Goal: Task Accomplishment & Management: Use online tool/utility

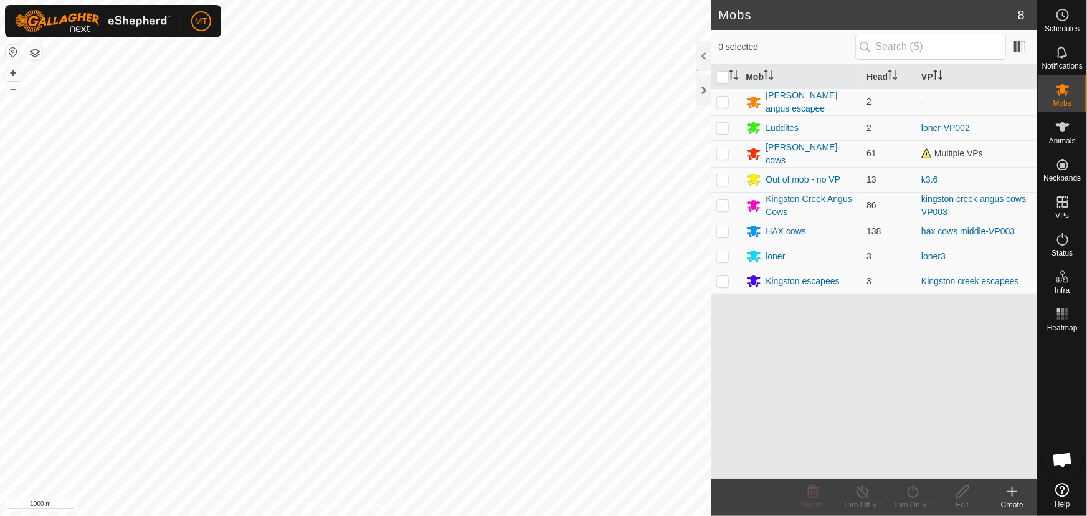
scroll to position [901, 0]
click at [792, 150] on div "[PERSON_NAME] cows" at bounding box center [811, 154] width 91 height 26
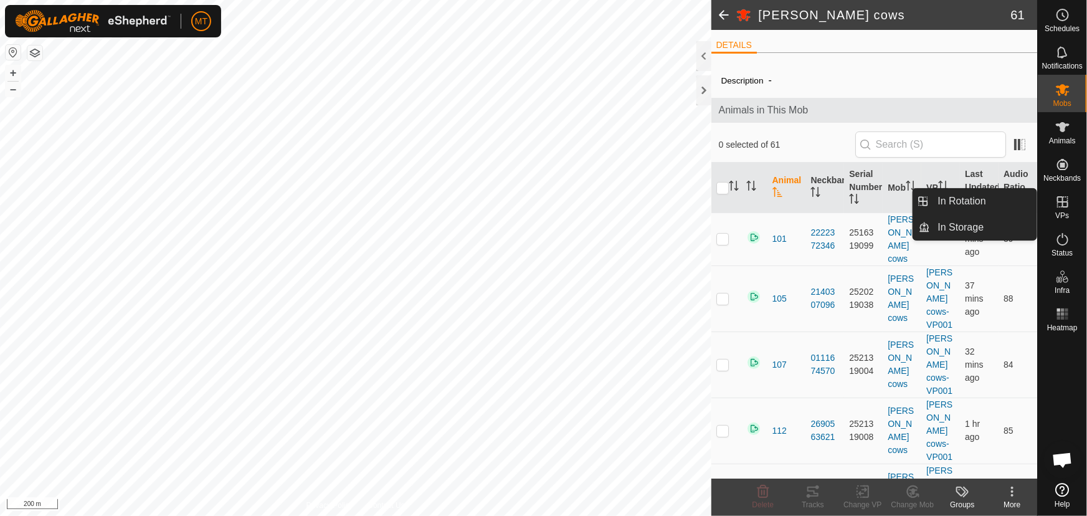
click at [1068, 206] on icon at bounding box center [1062, 201] width 15 height 15
click at [960, 201] on link "In Rotation" at bounding box center [984, 201] width 107 height 25
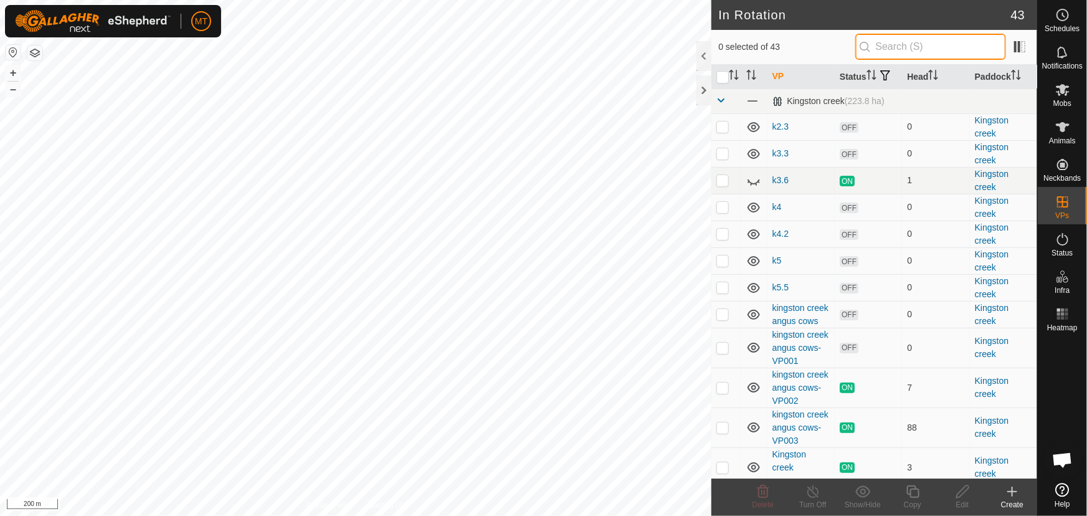
click at [900, 45] on input "text" at bounding box center [930, 47] width 151 height 26
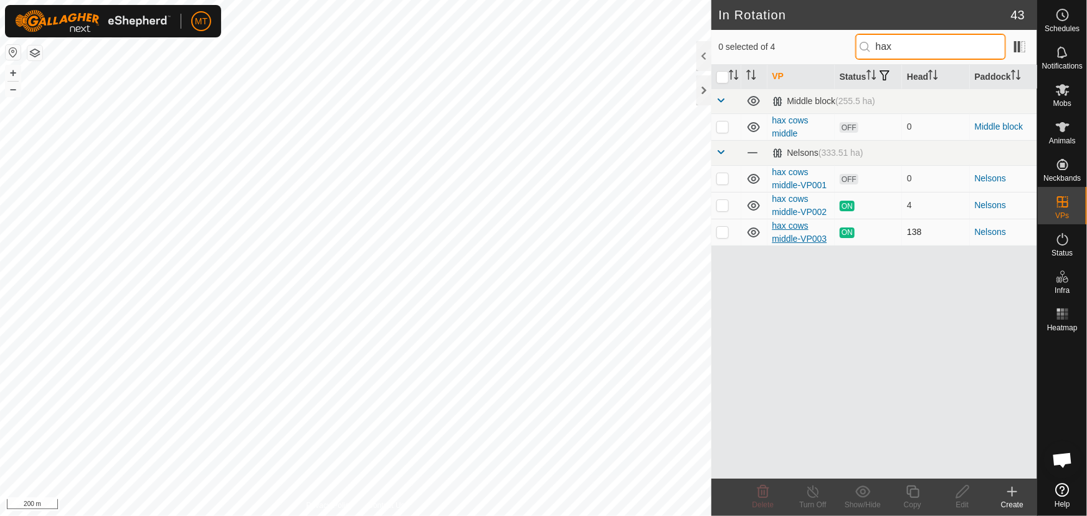
type input "hax"
click at [794, 233] on link "hax cows middle-VP003" at bounding box center [799, 232] width 55 height 23
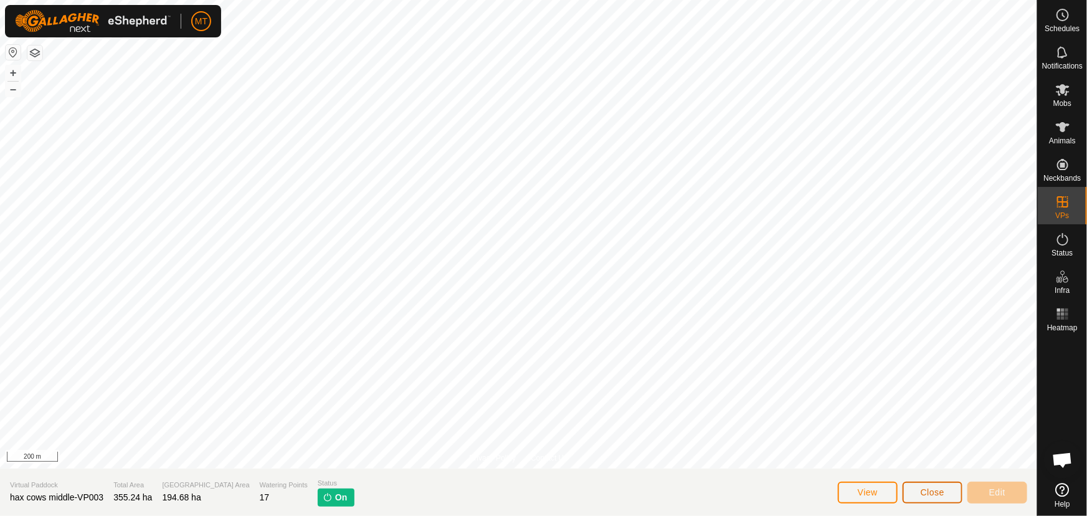
click at [929, 494] on span "Close" at bounding box center [933, 492] width 24 height 10
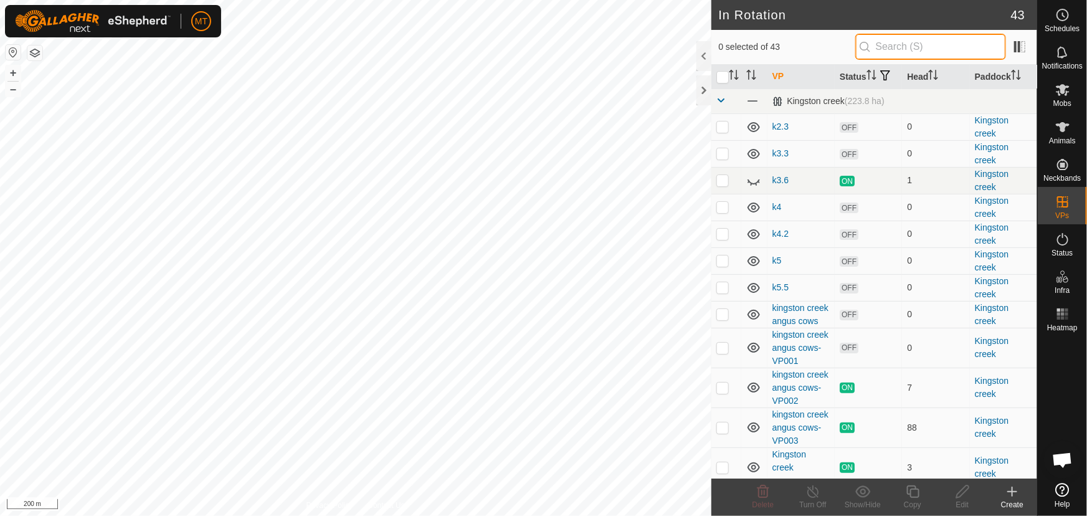
click at [924, 49] on input "text" at bounding box center [930, 47] width 151 height 26
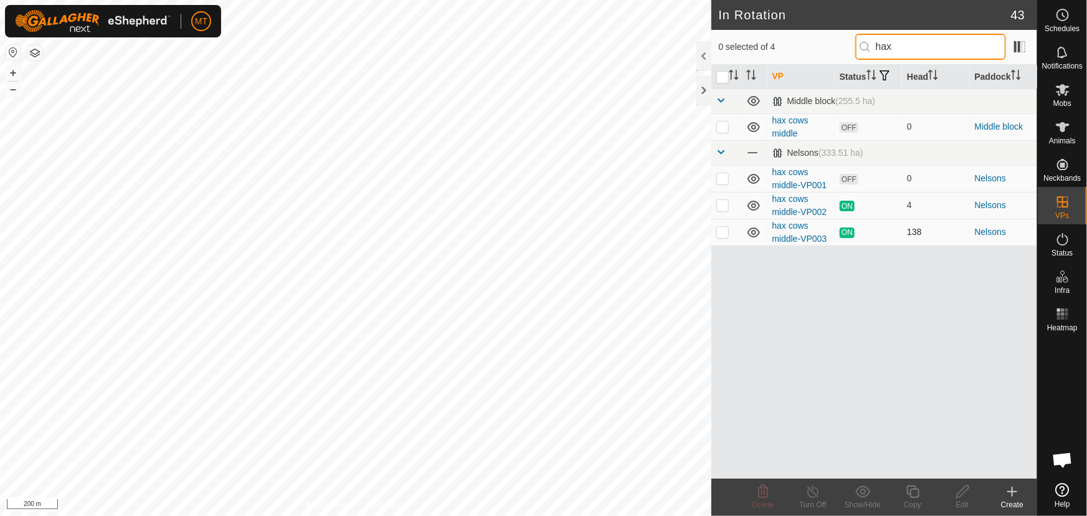
type input "hax"
click at [719, 234] on p-checkbox at bounding box center [722, 232] width 12 height 10
checkbox input "true"
click at [909, 493] on icon at bounding box center [912, 491] width 12 height 12
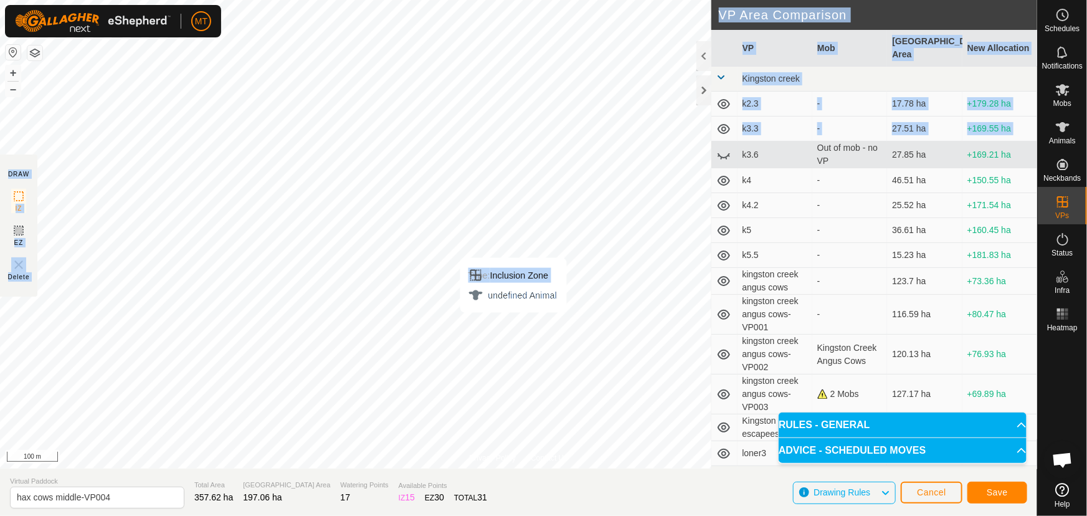
click at [513, 325] on div "Privacy Policy Contact Us Type: Inclusion Zone undefined Animal + – ⇧ i 100 m D…" at bounding box center [518, 258] width 1037 height 516
click at [984, 487] on button "Save" at bounding box center [997, 493] width 60 height 22
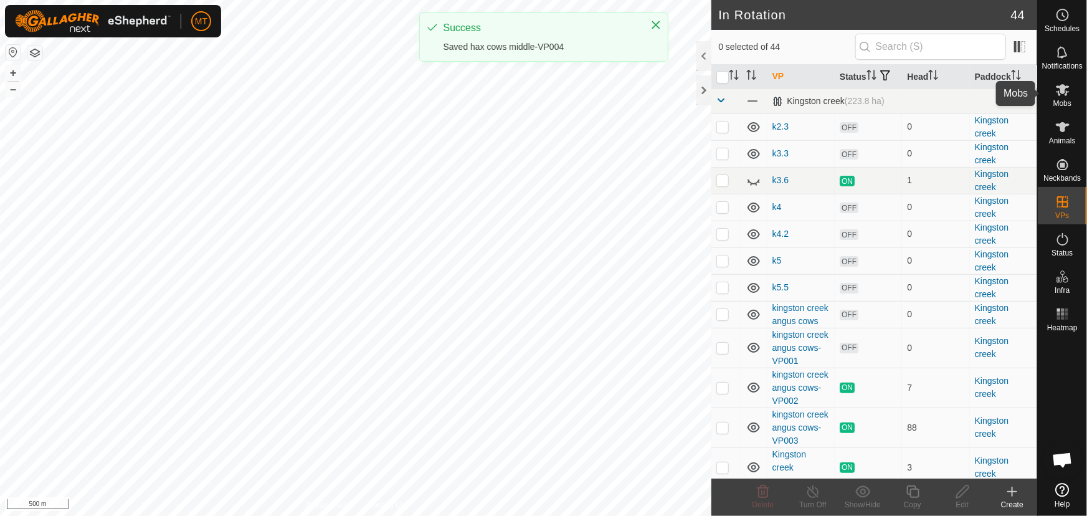
click at [1062, 87] on icon at bounding box center [1063, 90] width 14 height 12
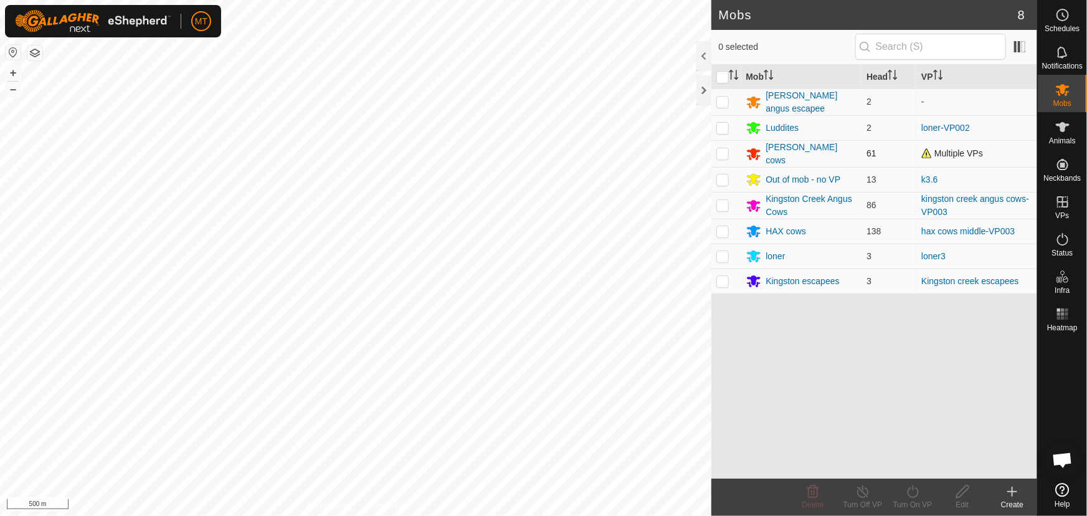
click at [721, 154] on p-checkbox at bounding box center [722, 153] width 12 height 10
checkbox input "true"
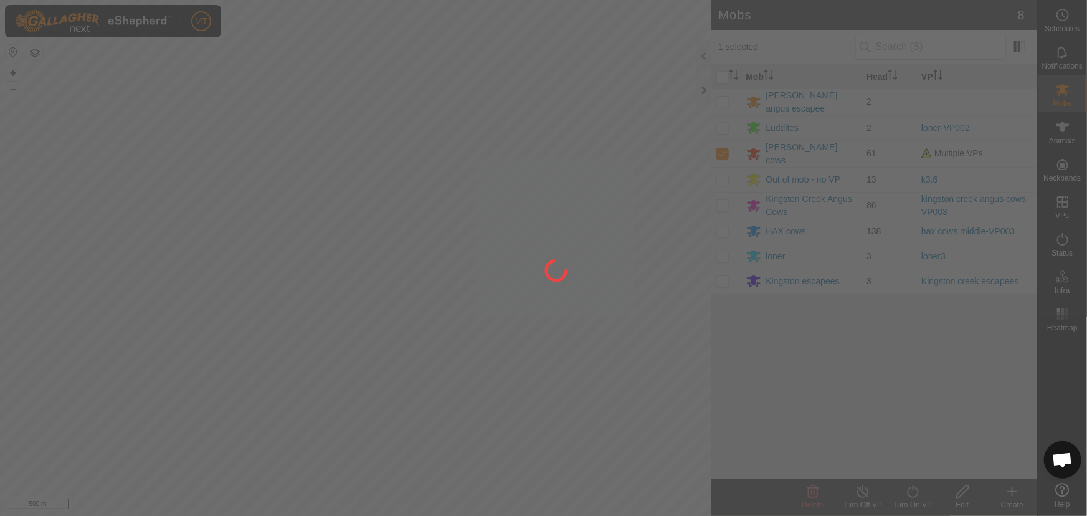
click at [720, 226] on div at bounding box center [543, 258] width 1087 height 516
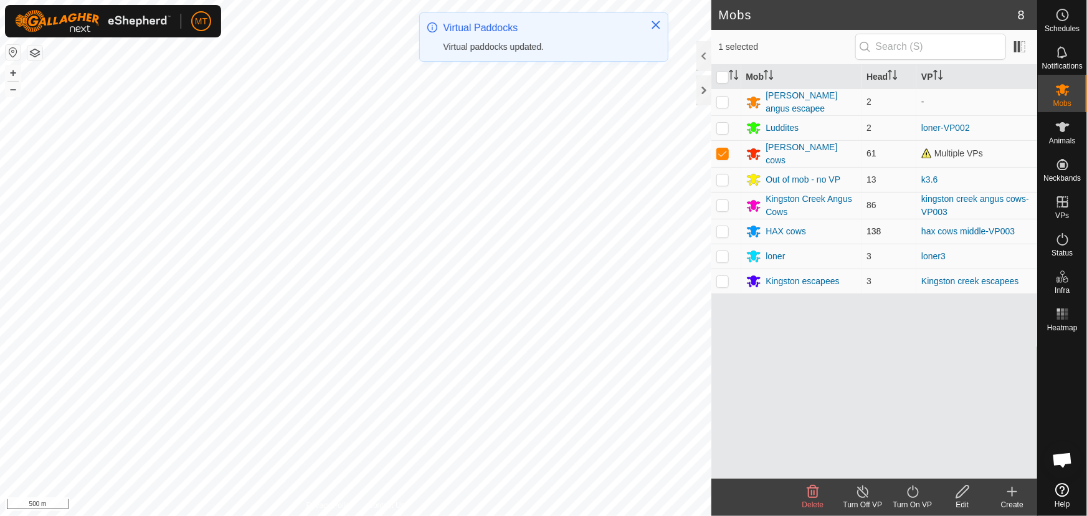
click at [719, 227] on p-checkbox at bounding box center [722, 231] width 12 height 10
checkbox input "true"
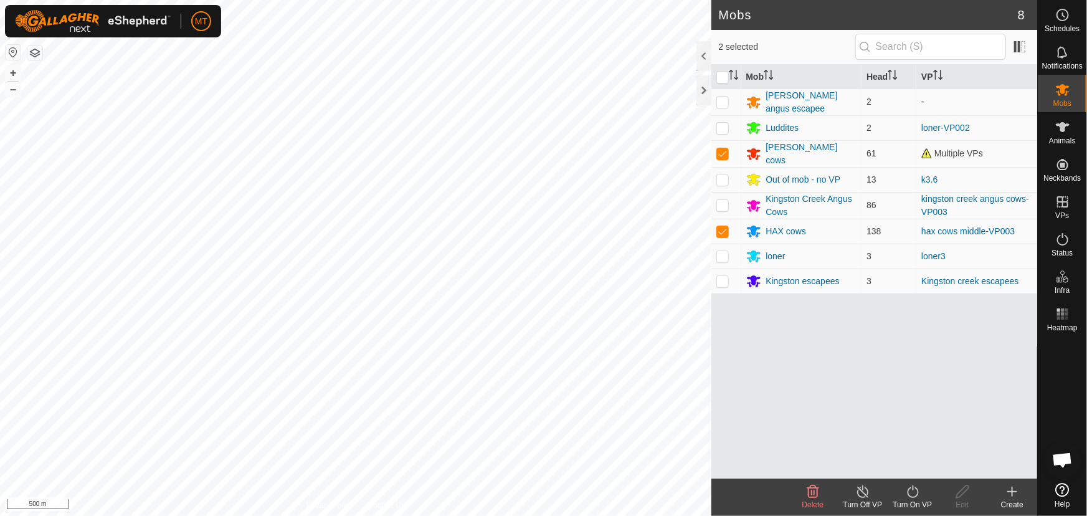
click at [909, 491] on icon at bounding box center [913, 491] width 16 height 15
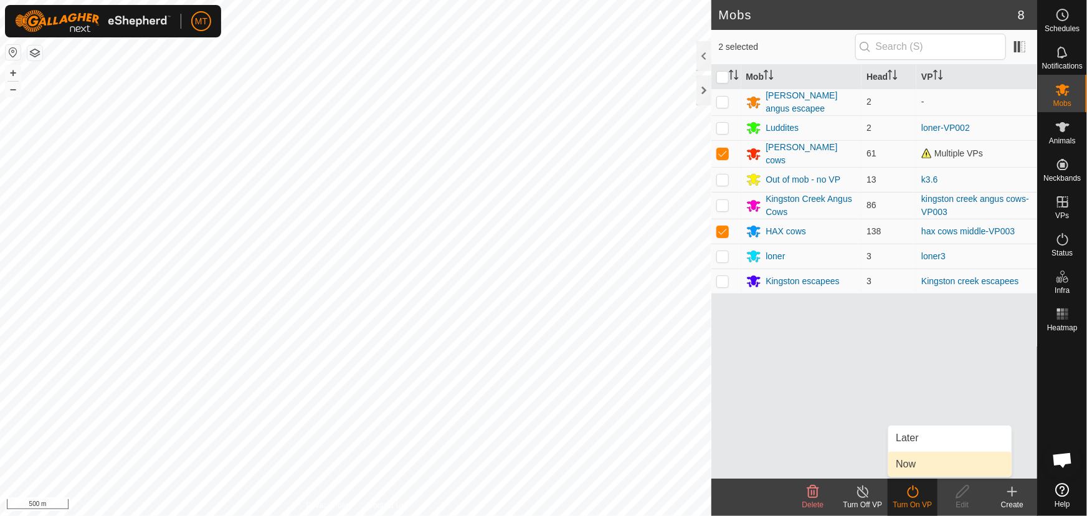
click at [911, 467] on link "Now" at bounding box center [949, 464] width 123 height 25
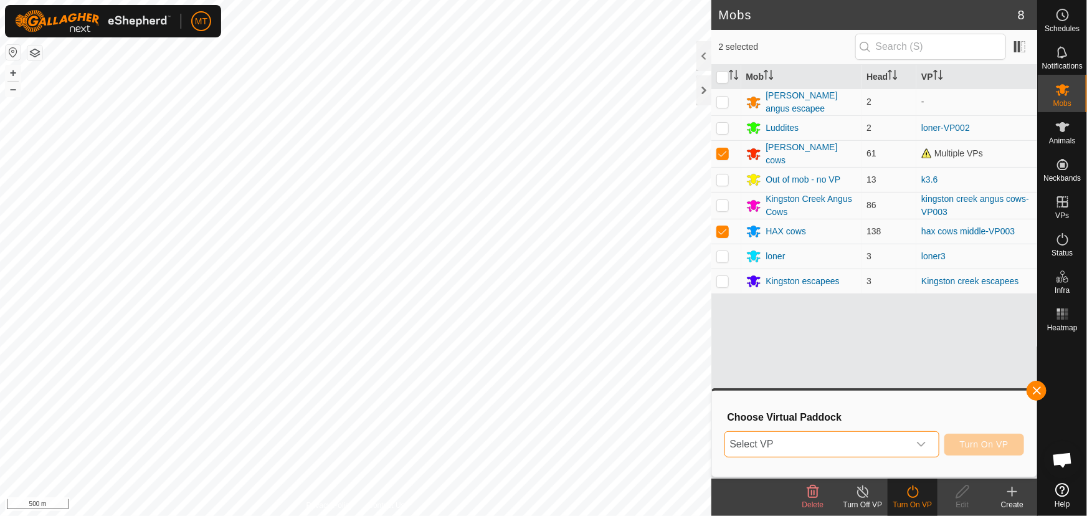
click at [845, 437] on span "Select VP" at bounding box center [817, 444] width 184 height 25
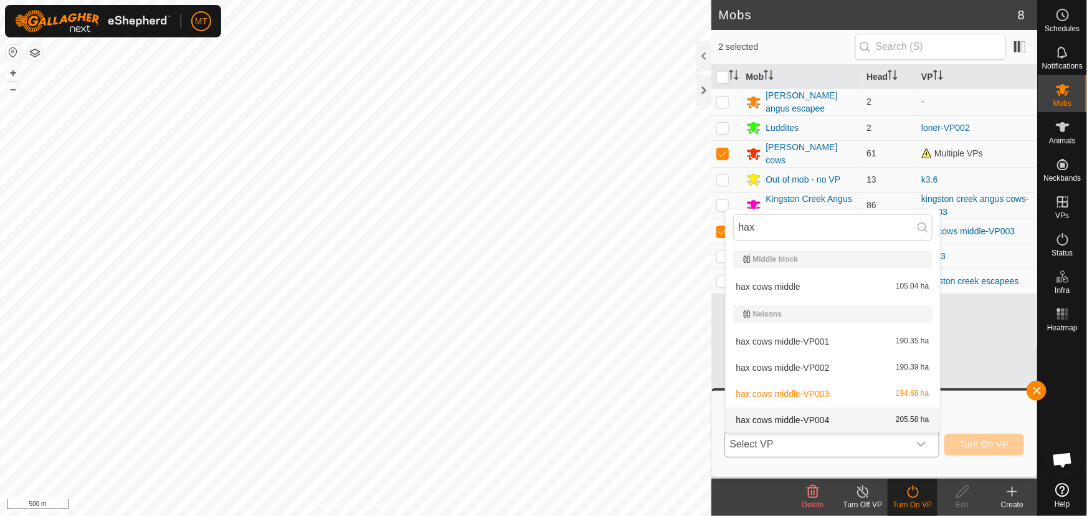
type input "hax"
click at [841, 417] on li "hax cows middle-VP004 205.58 ha" at bounding box center [833, 419] width 214 height 25
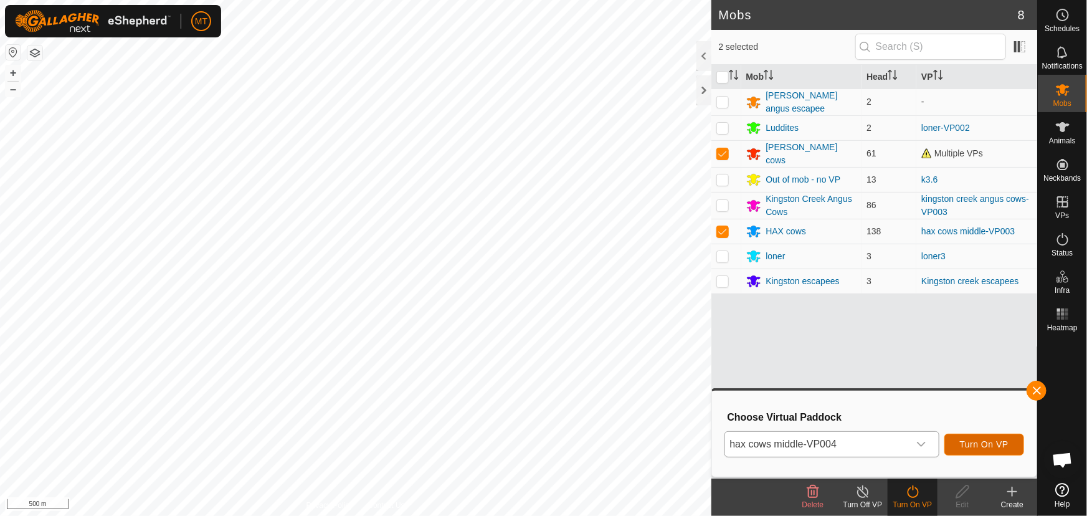
click at [992, 442] on span "Turn On VP" at bounding box center [984, 444] width 49 height 10
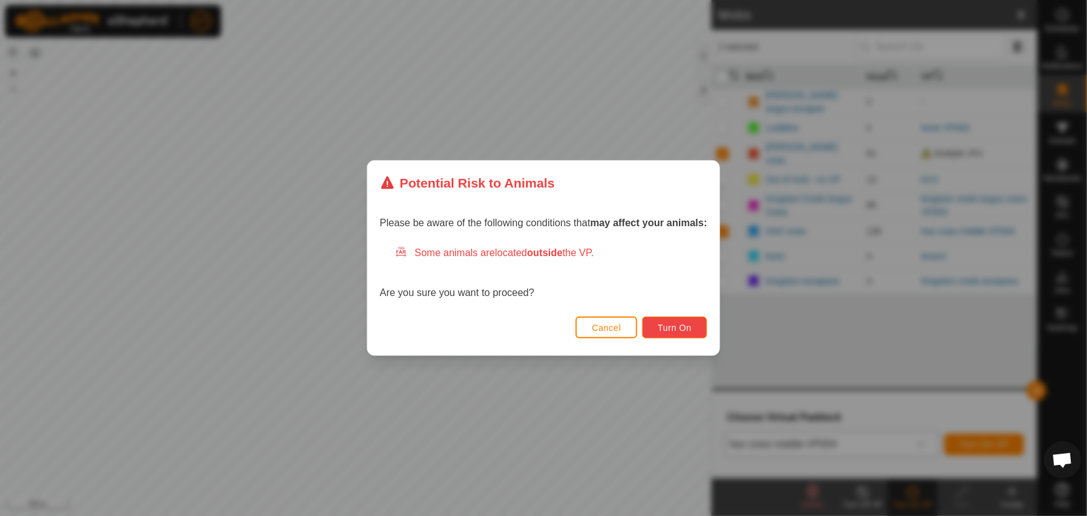
click at [673, 328] on span "Turn On" at bounding box center [675, 328] width 34 height 10
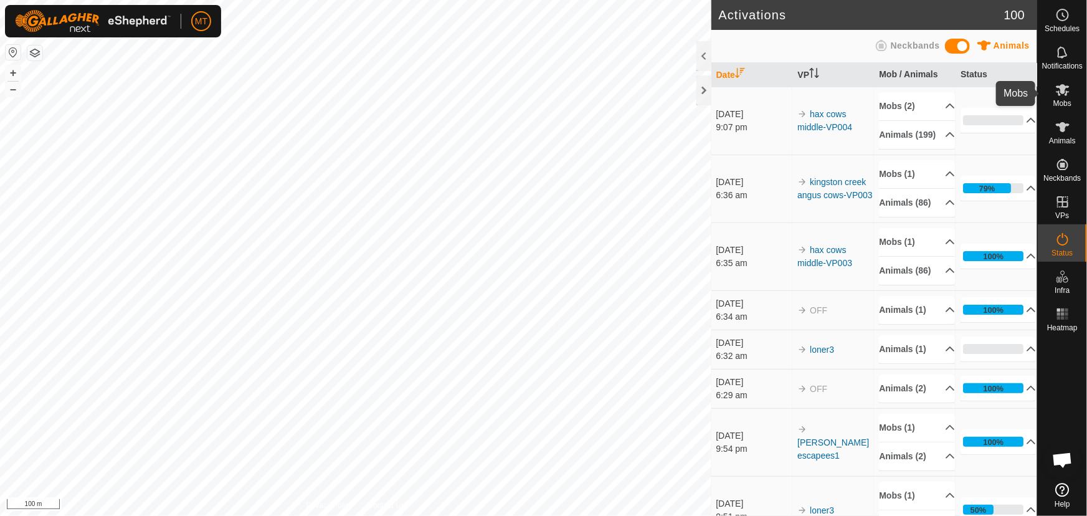
click at [1066, 87] on icon at bounding box center [1062, 89] width 15 height 15
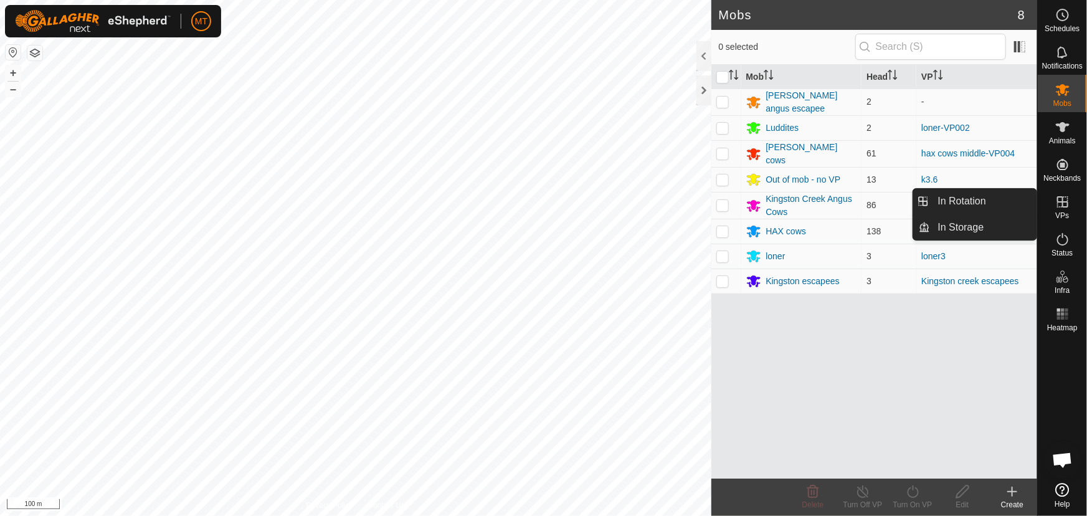
click at [1066, 209] on icon at bounding box center [1062, 201] width 15 height 15
click at [974, 192] on link "In Rotation" at bounding box center [984, 201] width 107 height 25
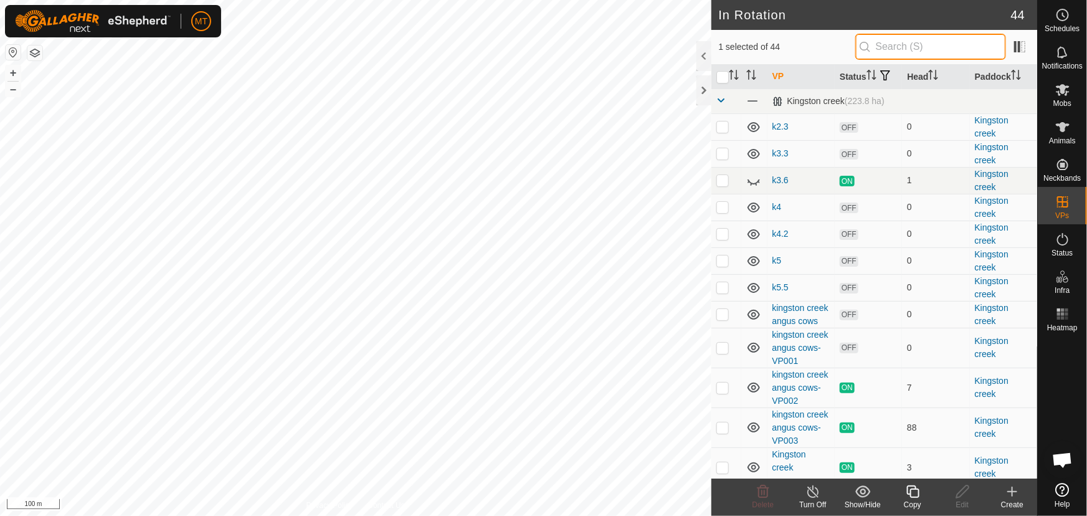
click at [917, 53] on input "text" at bounding box center [930, 47] width 151 height 26
click at [721, 81] on input "checkbox" at bounding box center [722, 77] width 12 height 12
checkbox input "true"
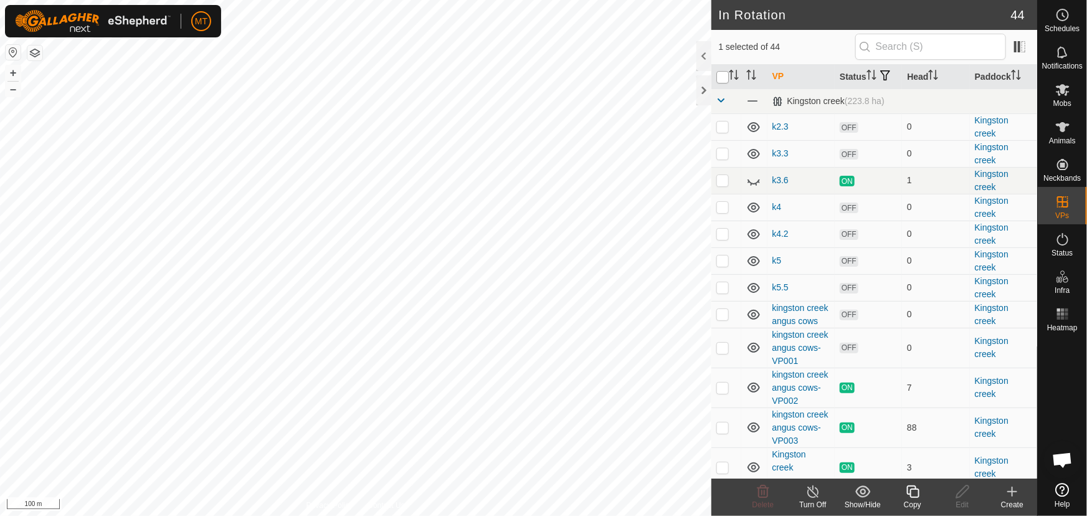
checkbox input "true"
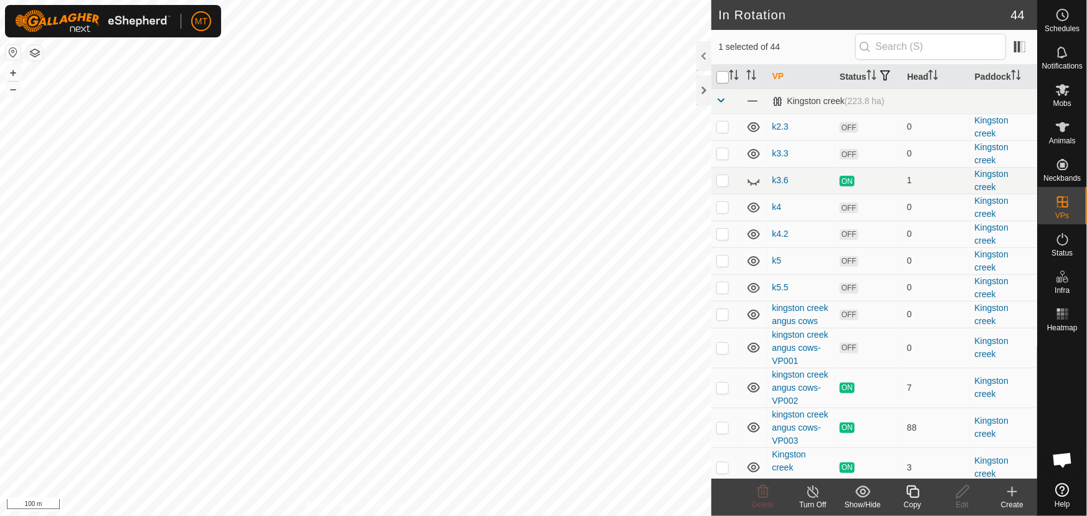
checkbox input "true"
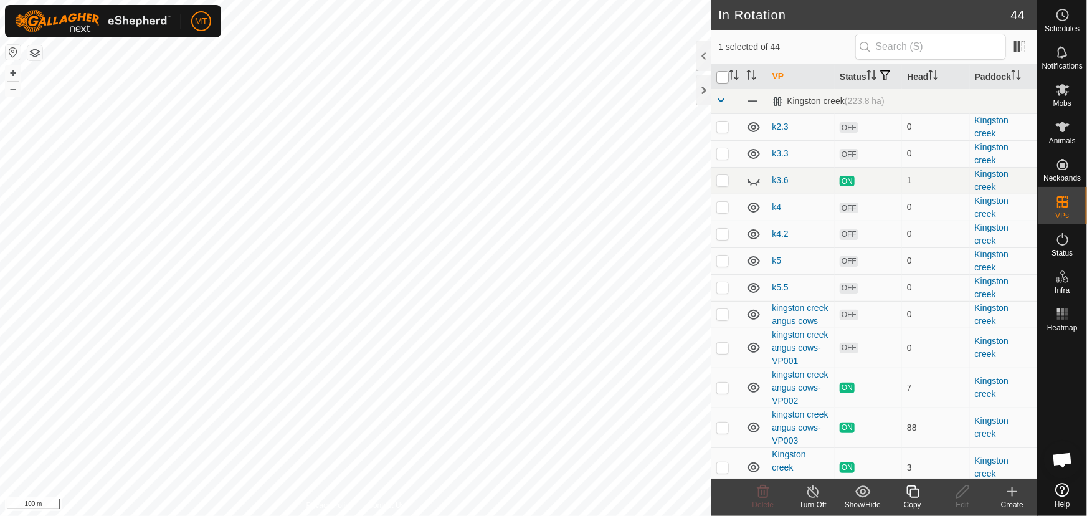
checkbox input "true"
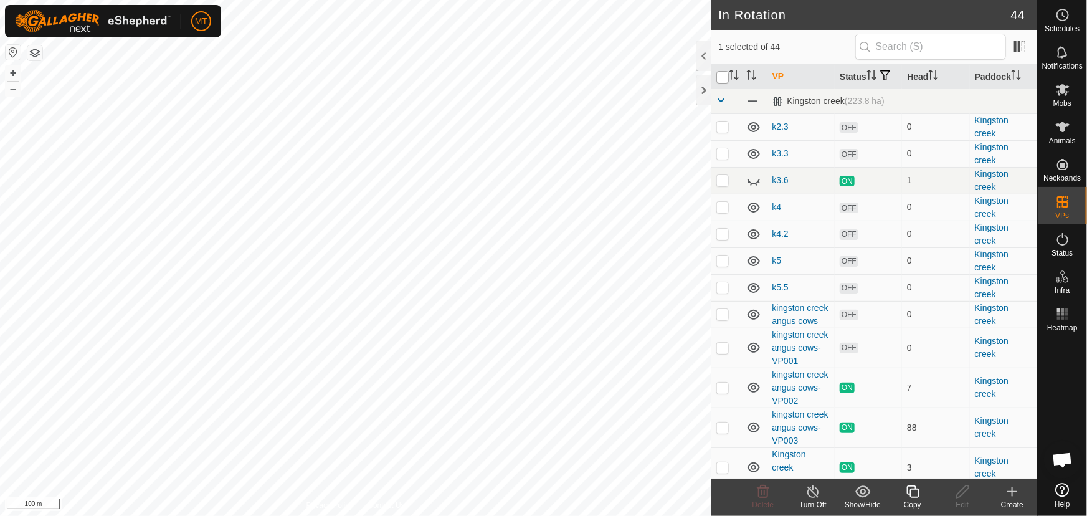
checkbox input "true"
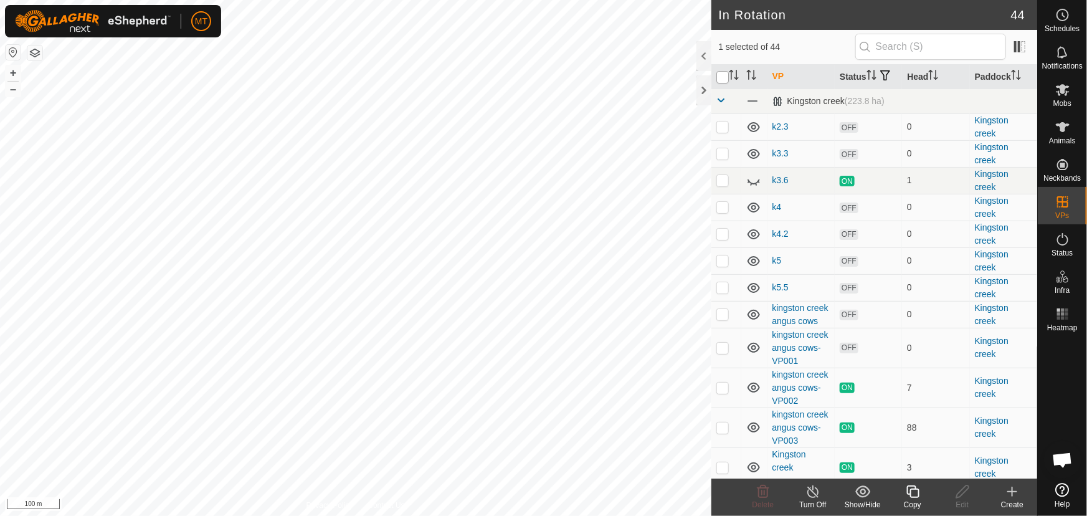
checkbox input "true"
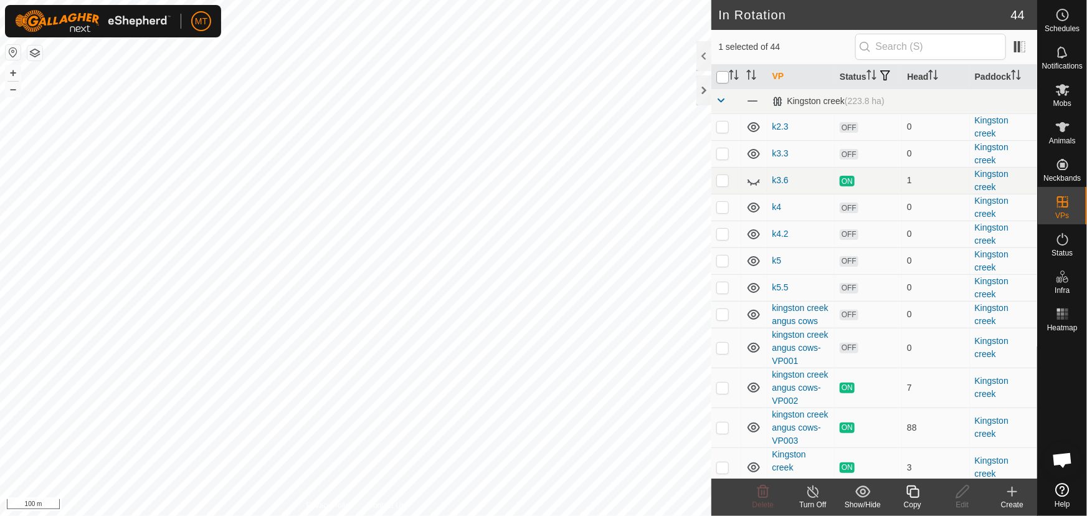
checkbox input "true"
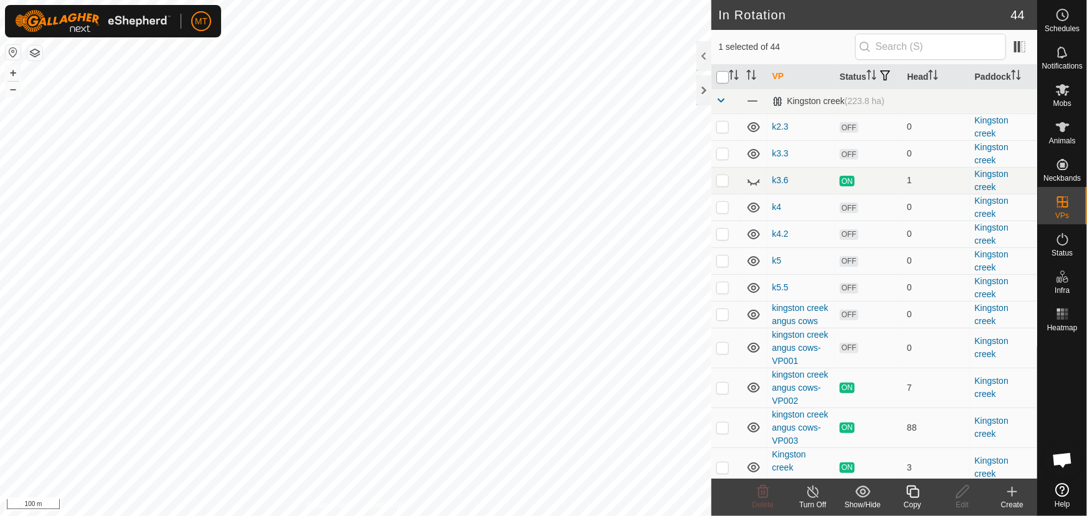
checkbox input "true"
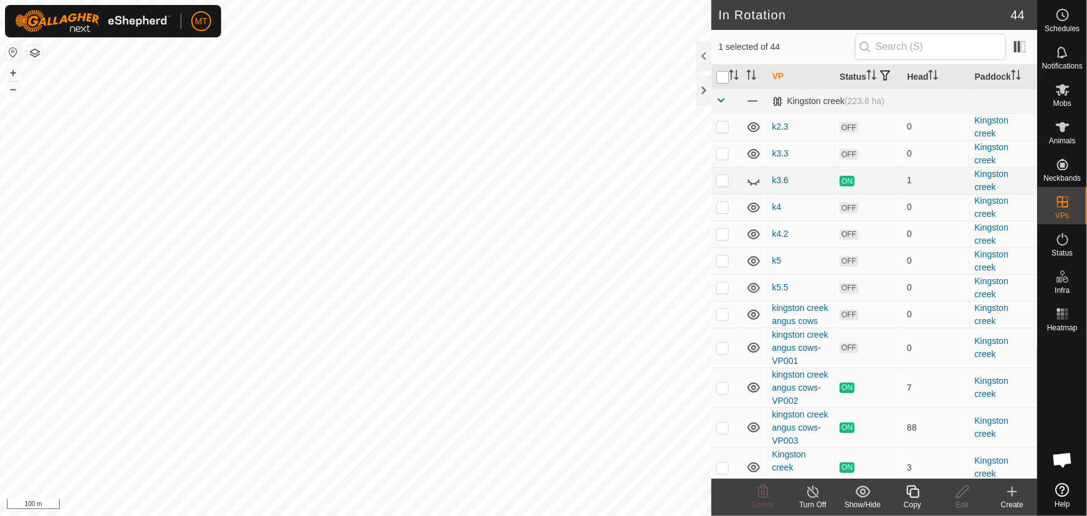
checkbox input "true"
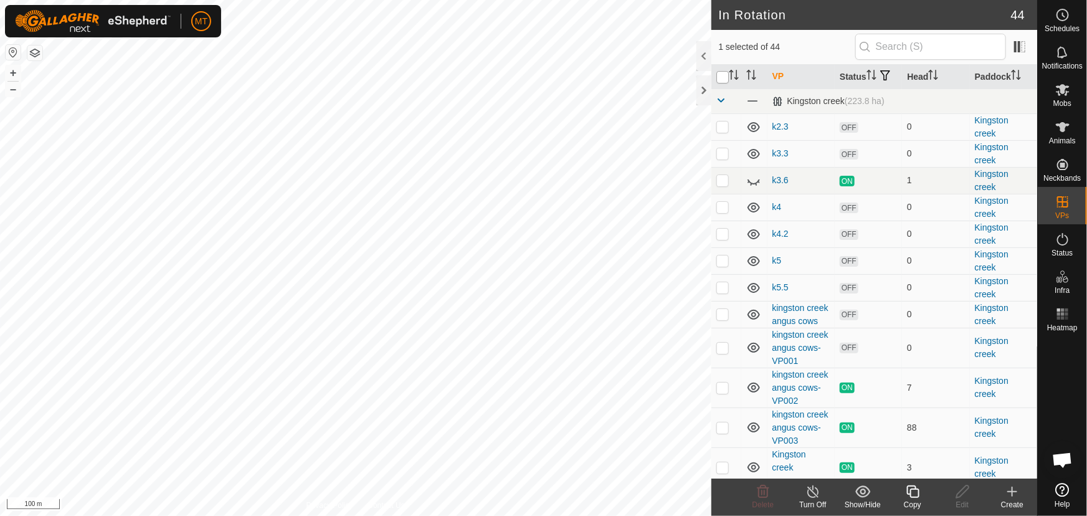
checkbox input "true"
click at [721, 81] on input "checkbox" at bounding box center [722, 77] width 12 height 12
checkbox input "false"
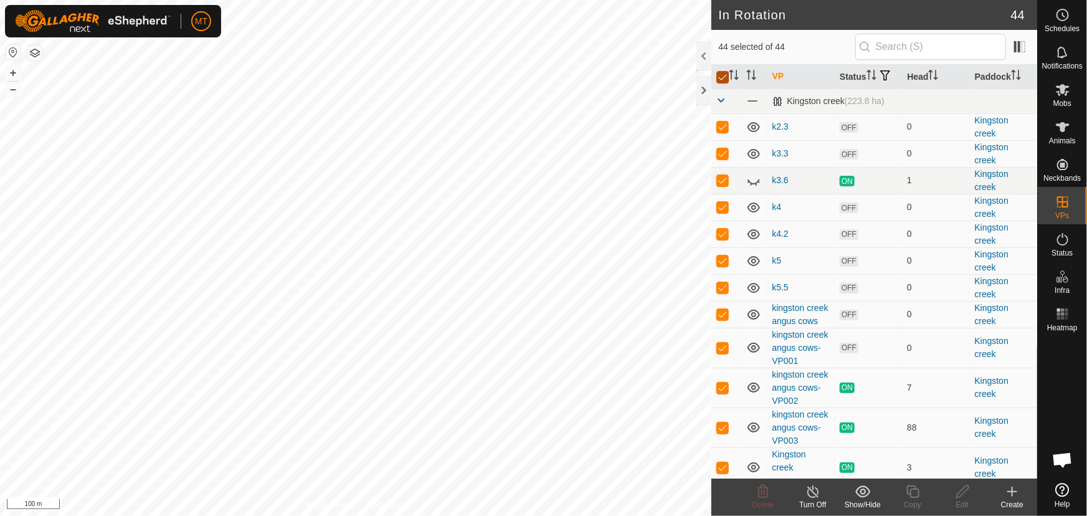
checkbox input "false"
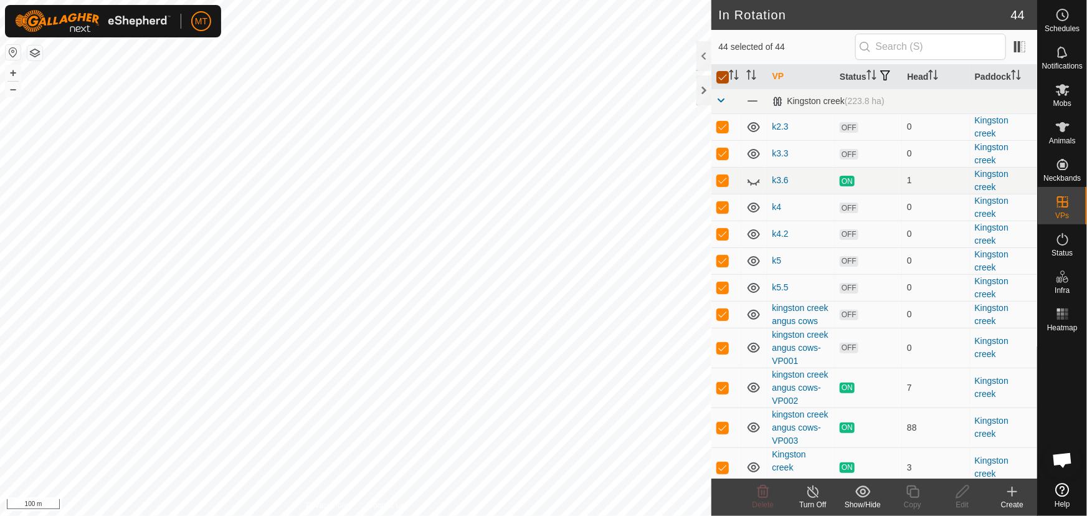
checkbox input "false"
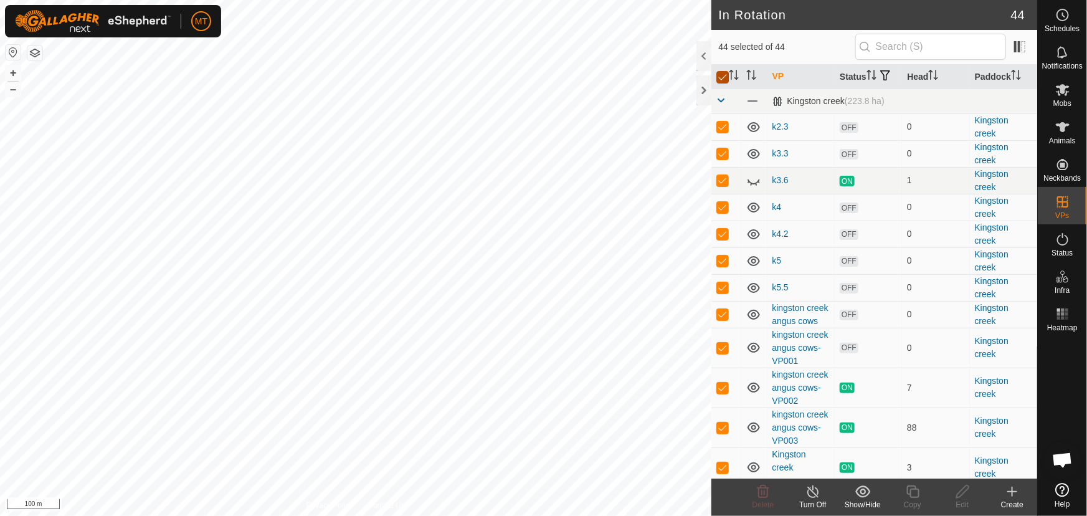
checkbox input "false"
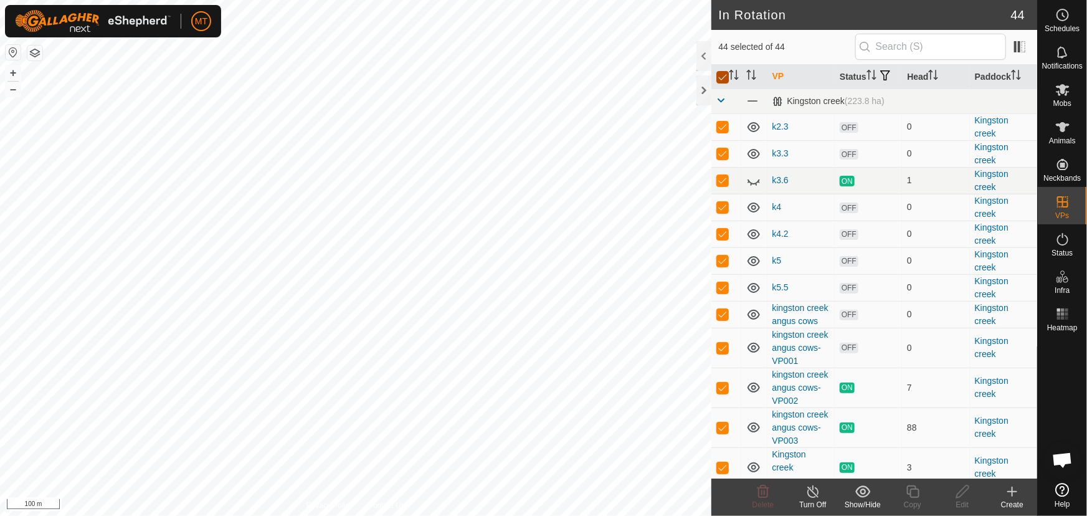
checkbox input "false"
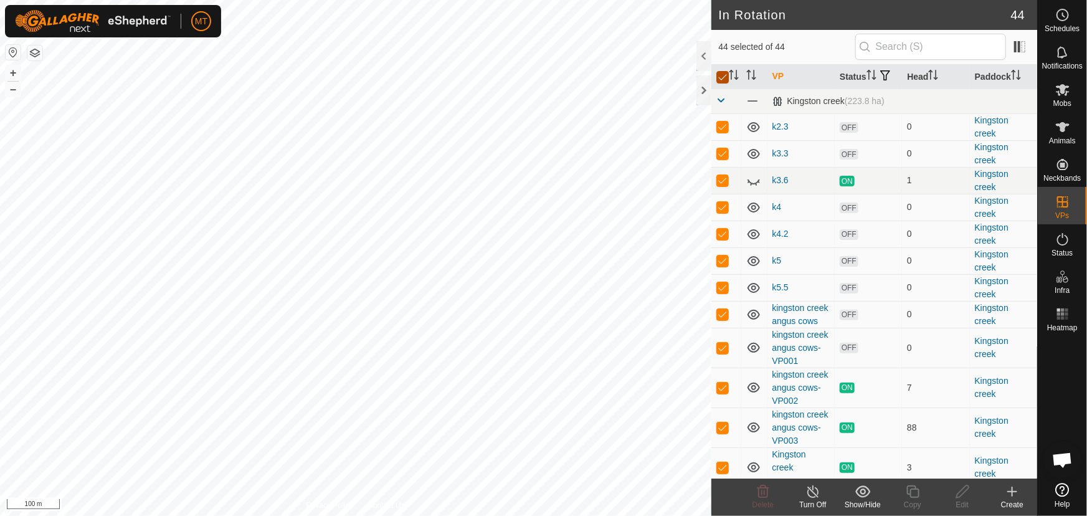
checkbox input "false"
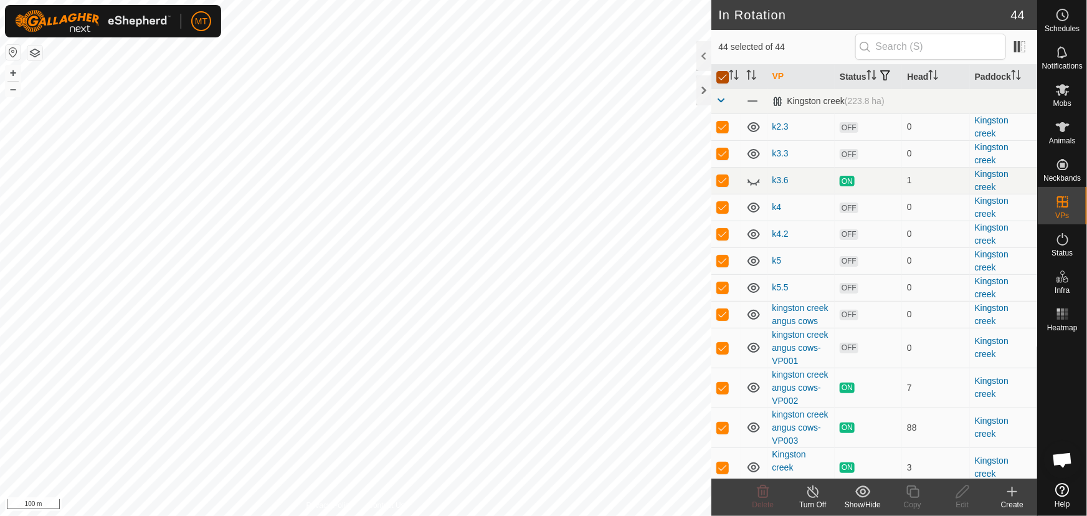
checkbox input "false"
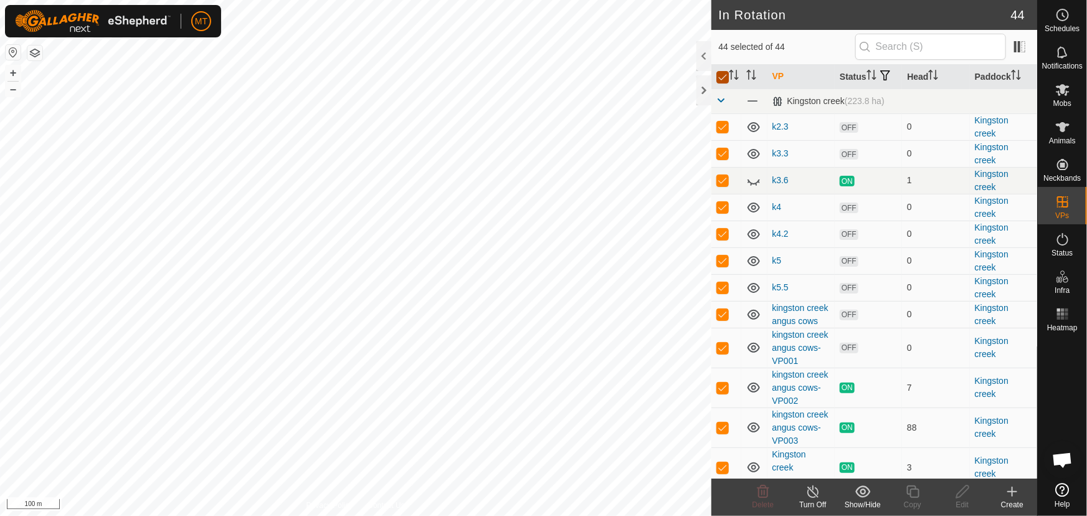
checkbox input "false"
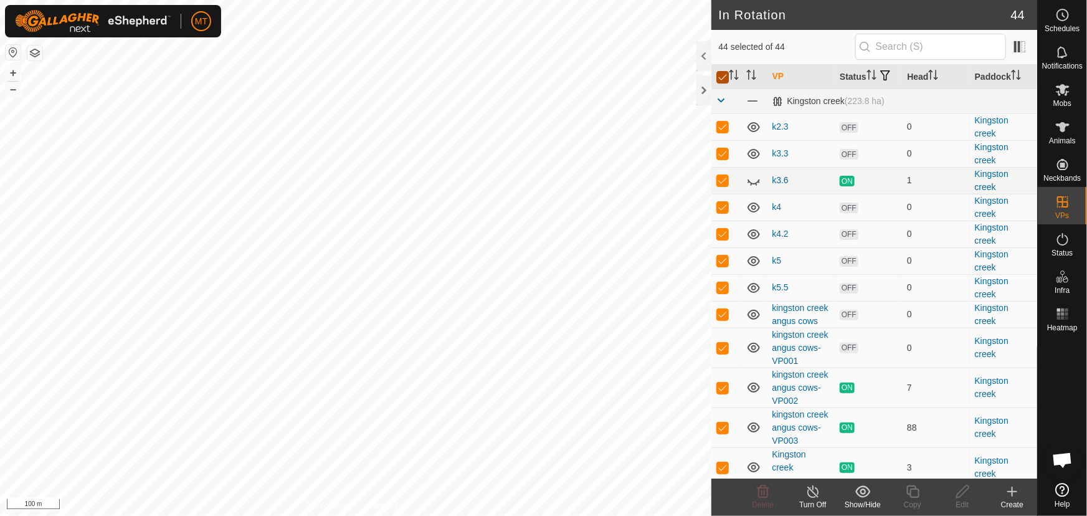
checkbox input "false"
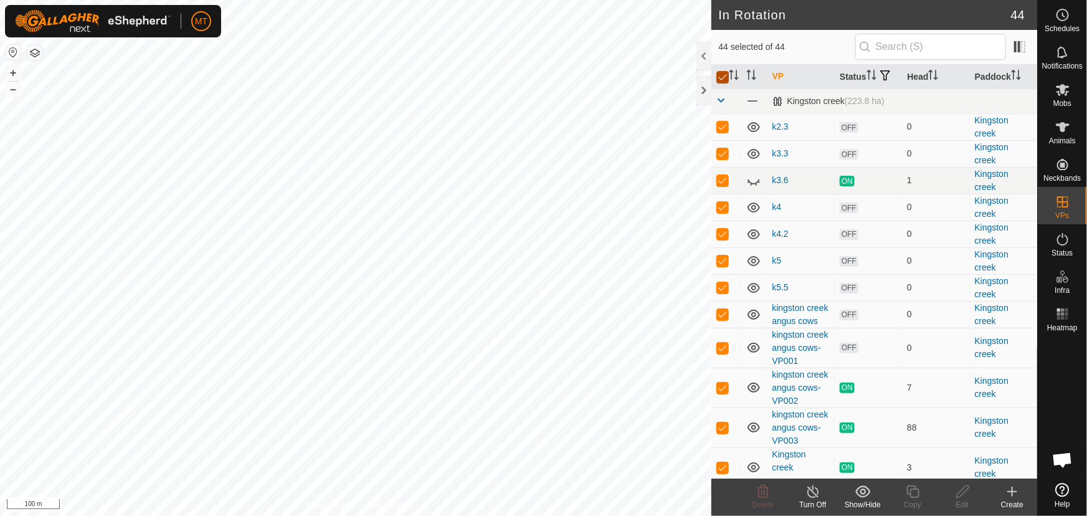
checkbox input "false"
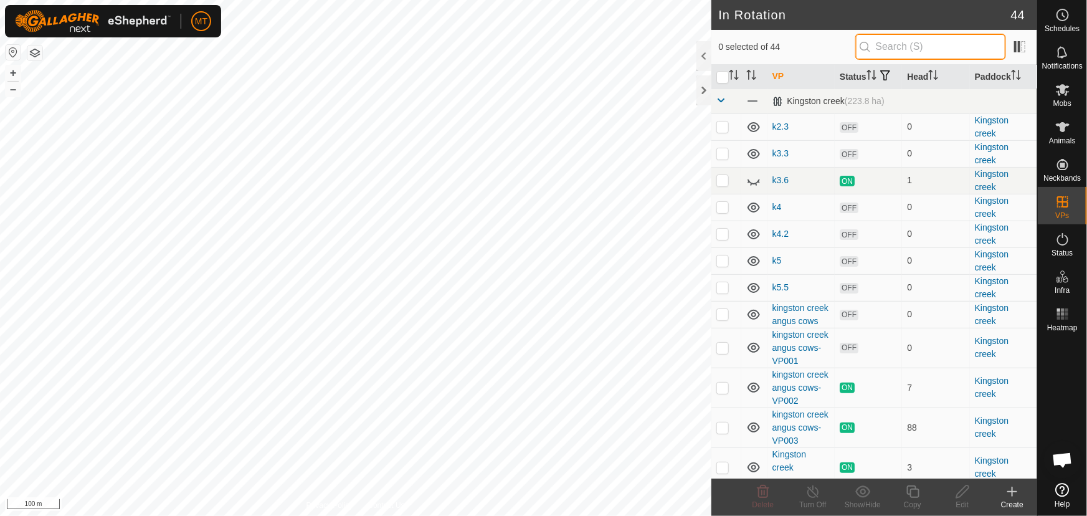
click at [909, 47] on input "text" at bounding box center [930, 47] width 151 height 26
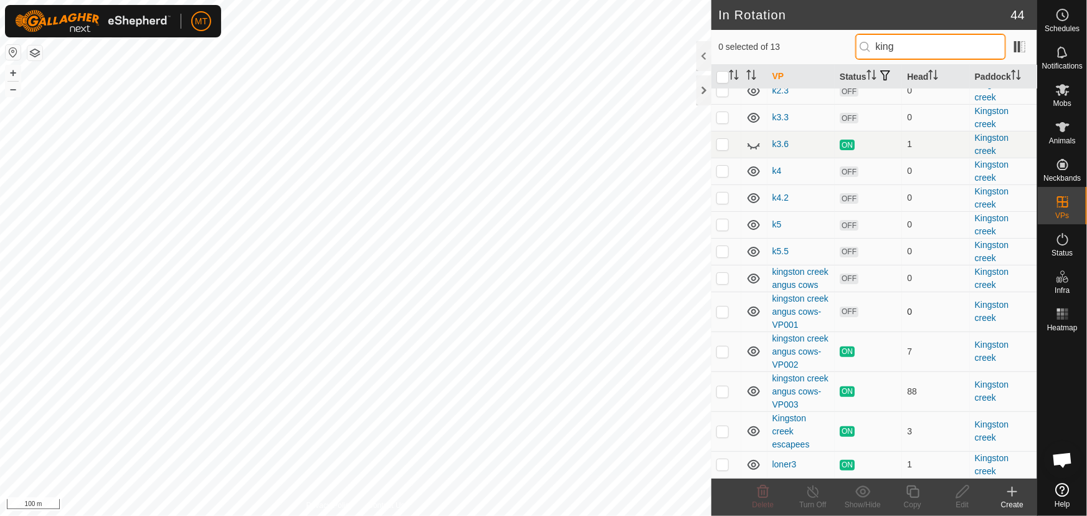
type input "king"
click at [724, 392] on tbody "[GEOGRAPHIC_DATA] (223.8 ha) k2.3 OFF 0 [GEOGRAPHIC_DATA]3 OFF 0 [GEOGRAPHIC_DA…" at bounding box center [874, 264] width 326 height 425
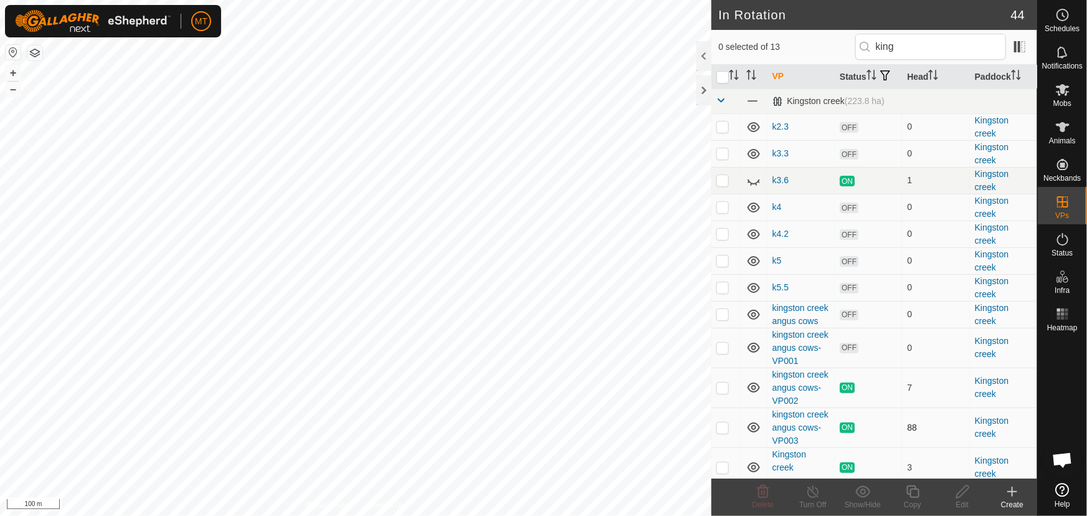
click at [723, 432] on p-checkbox at bounding box center [722, 427] width 12 height 10
checkbox input "true"
click at [913, 495] on icon at bounding box center [913, 491] width 16 height 15
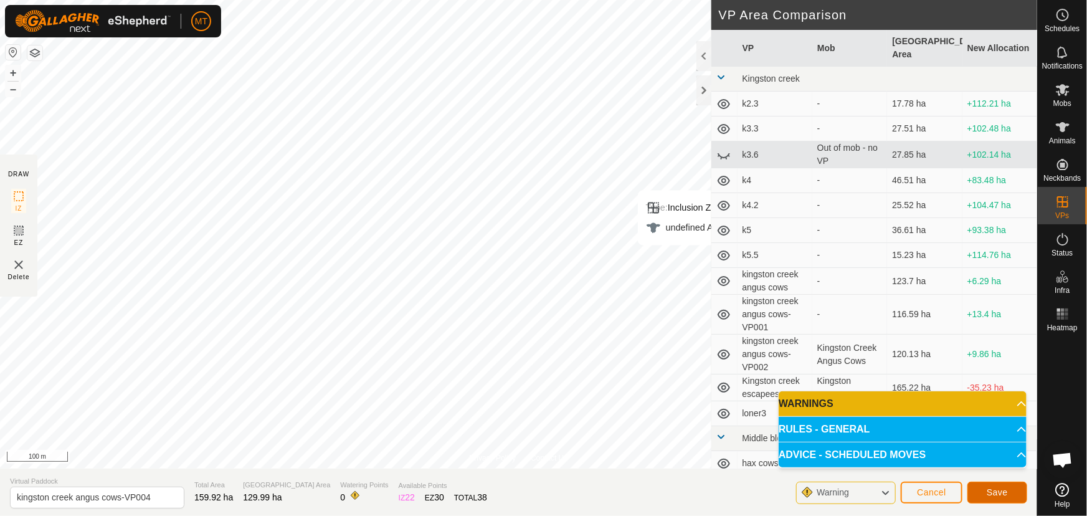
click at [981, 490] on button "Save" at bounding box center [997, 493] width 60 height 22
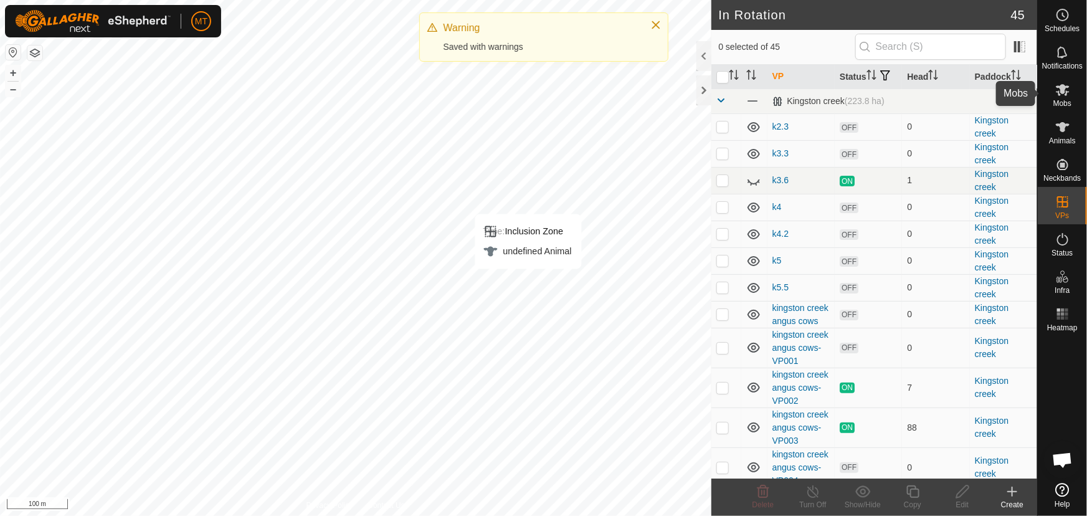
click at [1064, 90] on icon at bounding box center [1063, 90] width 14 height 12
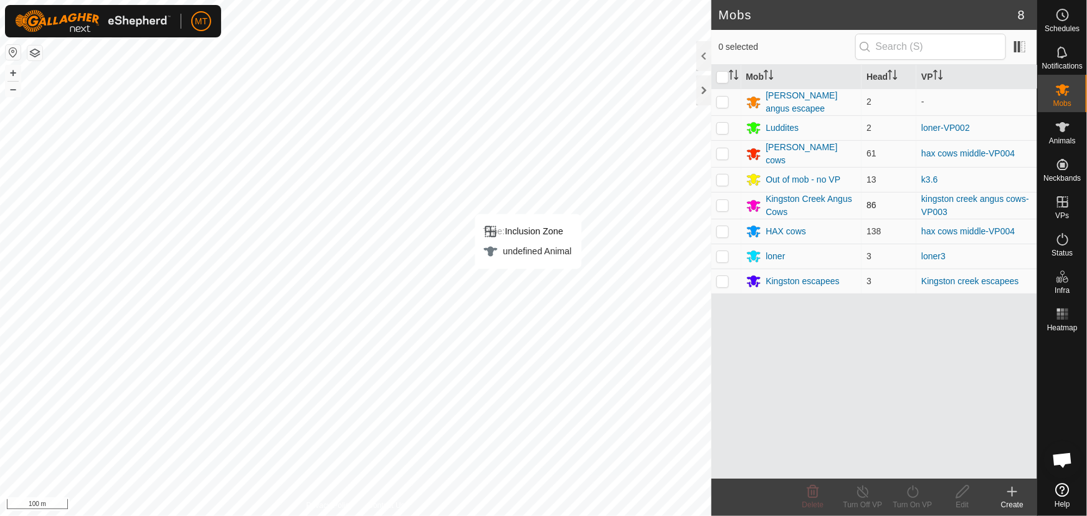
click at [723, 204] on p-checkbox at bounding box center [722, 205] width 12 height 10
checkbox input "true"
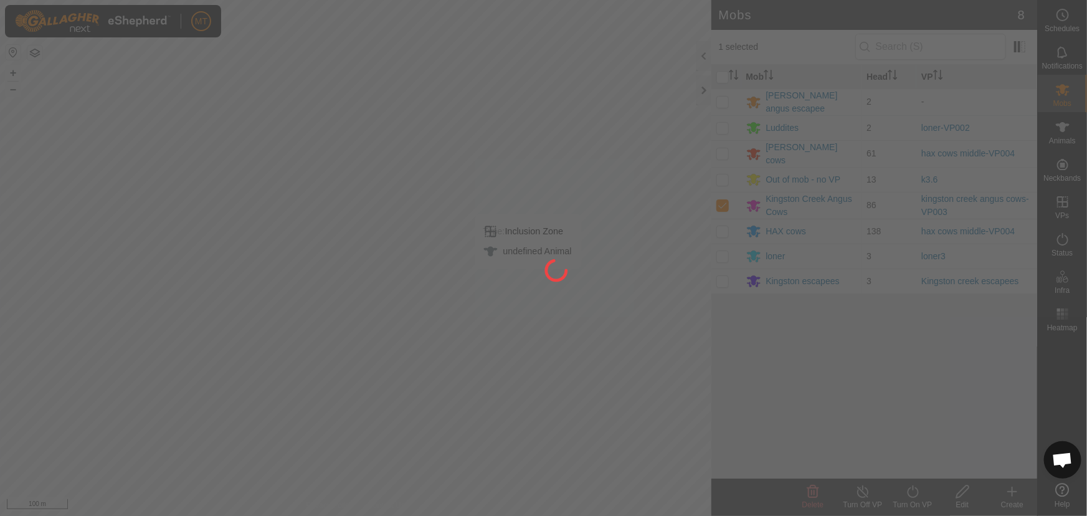
click at [908, 490] on div at bounding box center [543, 258] width 1087 height 516
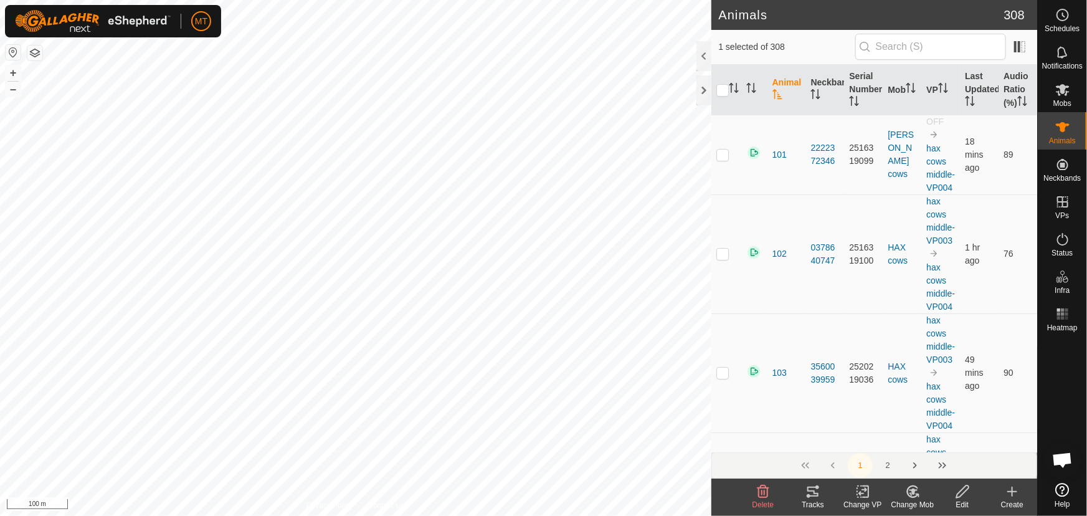
click at [909, 491] on icon at bounding box center [913, 491] width 16 height 15
click at [924, 436] on link "Choose Mob..." at bounding box center [949, 437] width 123 height 25
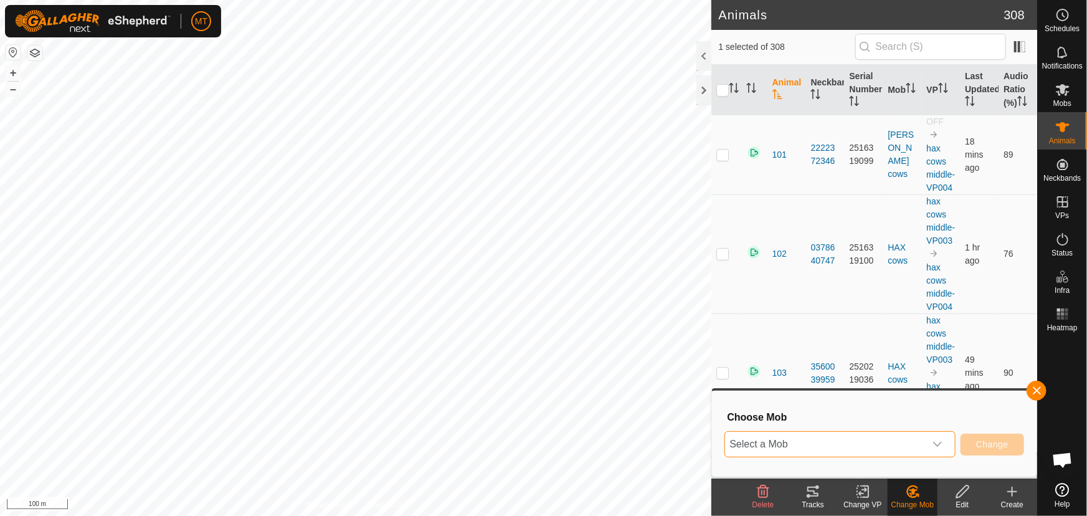
click at [871, 444] on span "Select a Mob" at bounding box center [825, 444] width 200 height 25
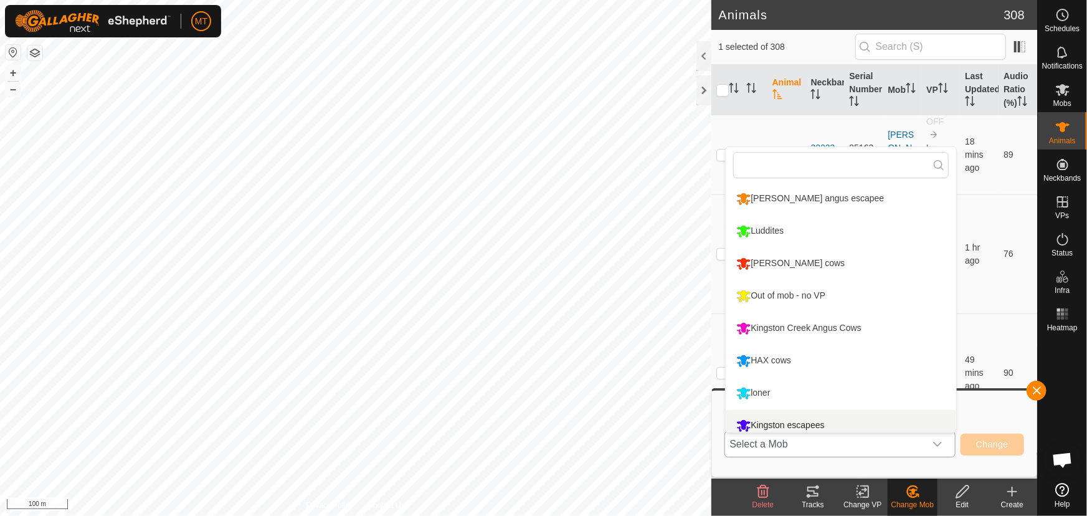
scroll to position [8, 0]
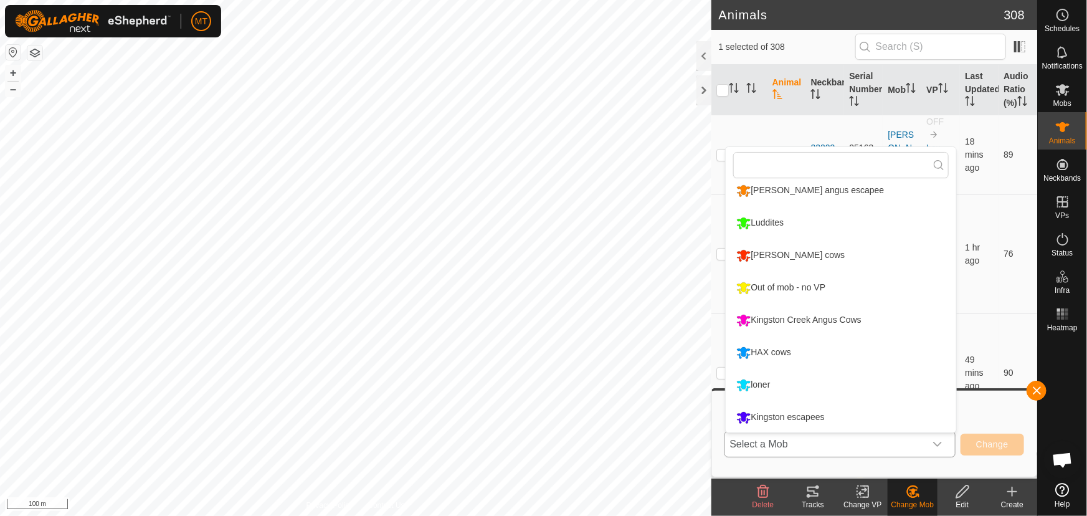
click at [810, 322] on li "Kingston Creek Angus Cows" at bounding box center [841, 320] width 230 height 31
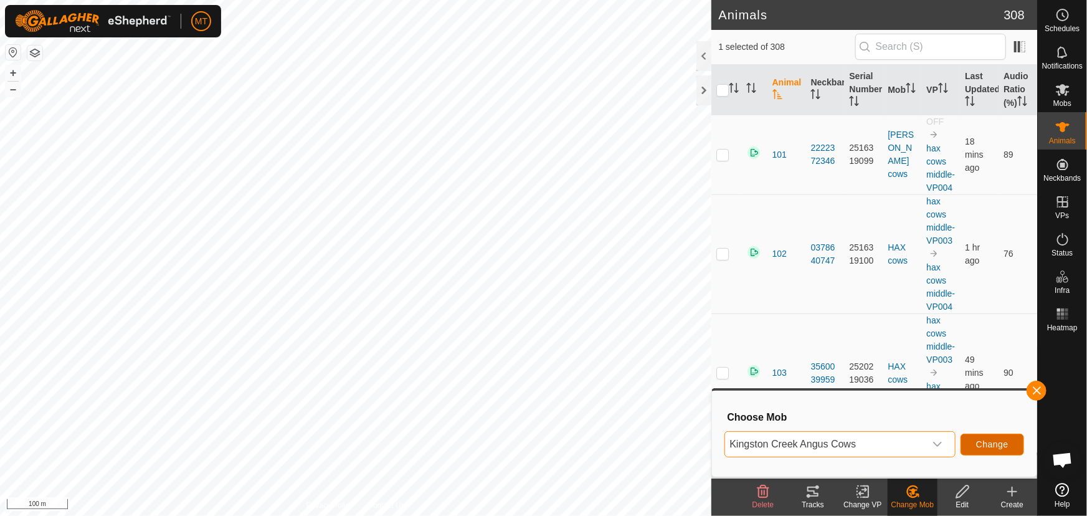
click at [975, 445] on button "Change" at bounding box center [993, 445] width 64 height 22
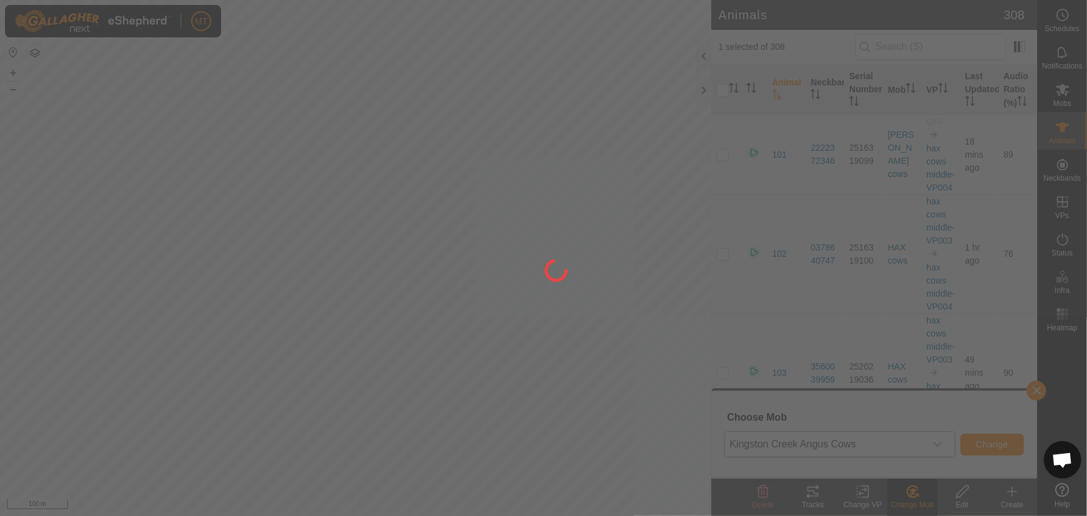
checkbox input "false"
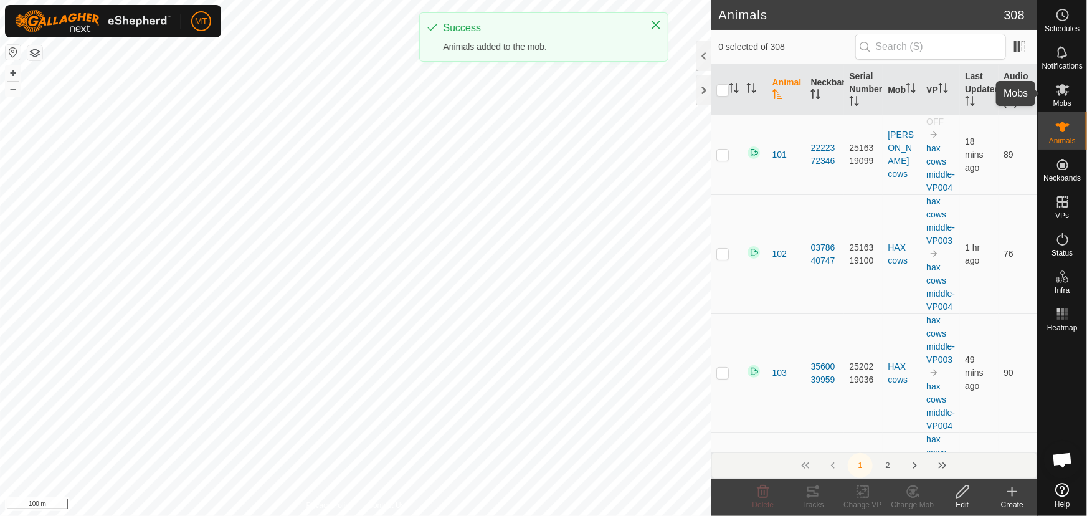
click at [1067, 96] on icon at bounding box center [1062, 89] width 15 height 15
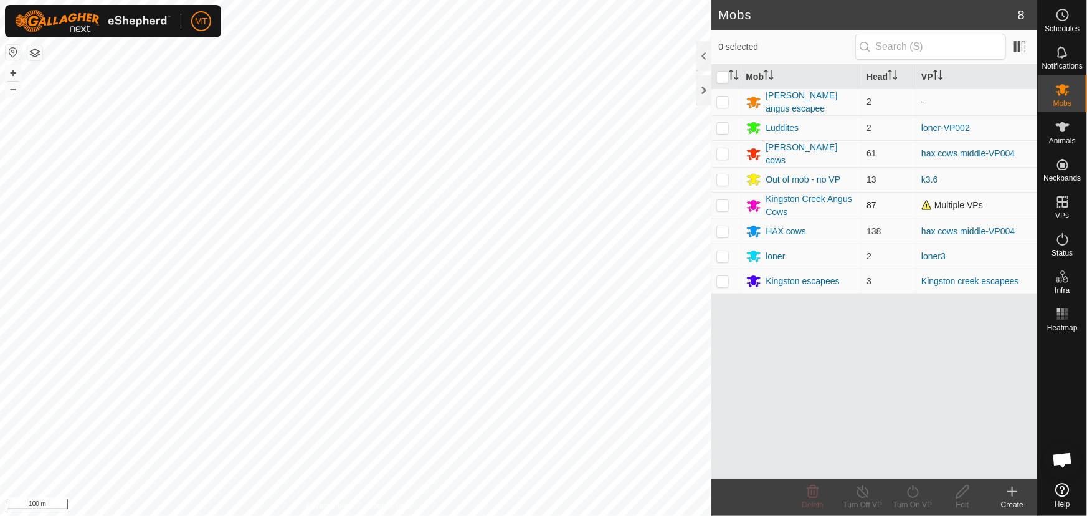
click at [721, 203] on p-checkbox at bounding box center [722, 205] width 12 height 10
checkbox input "true"
click at [911, 495] on icon at bounding box center [913, 491] width 16 height 15
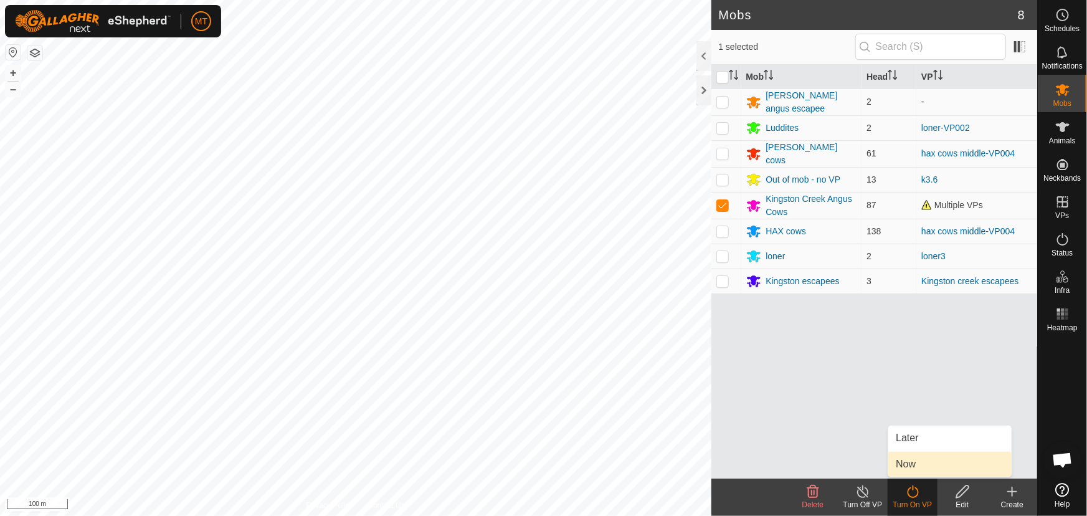
click at [908, 457] on link "Now" at bounding box center [949, 464] width 123 height 25
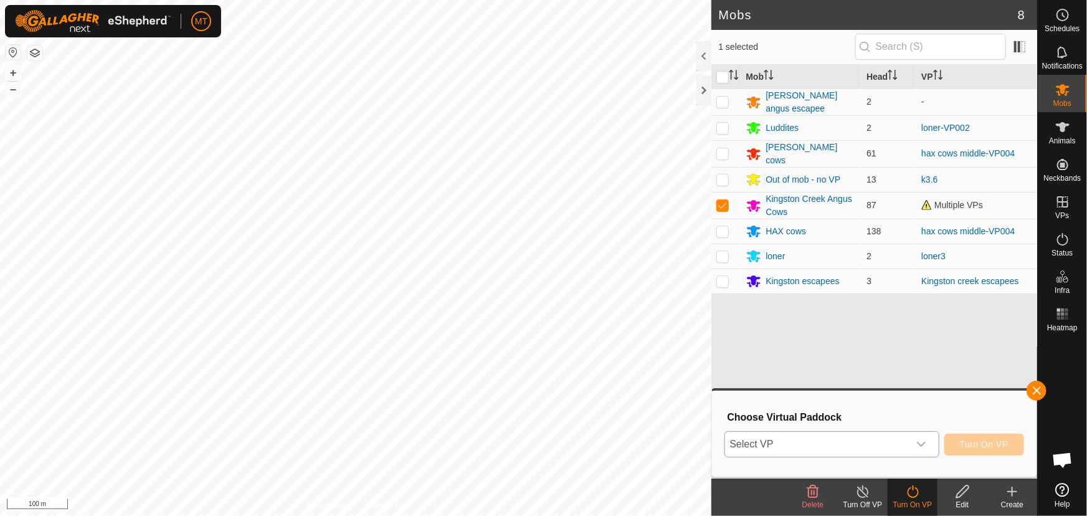
click at [905, 445] on span "Select VP" at bounding box center [817, 444] width 184 height 25
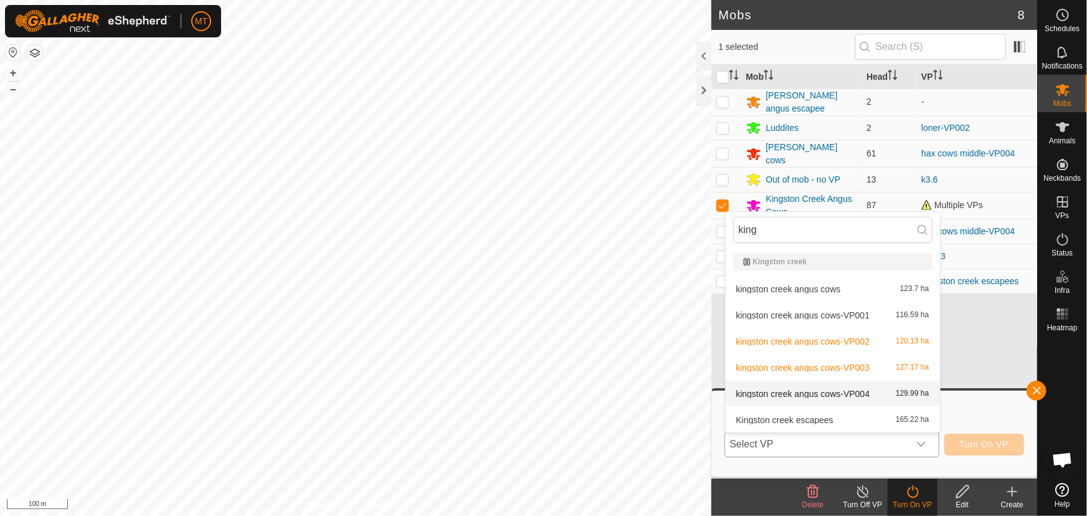
type input "king"
click at [864, 389] on li "kingston creek angus cows-VP004 129.99 ha" at bounding box center [833, 393] width 214 height 25
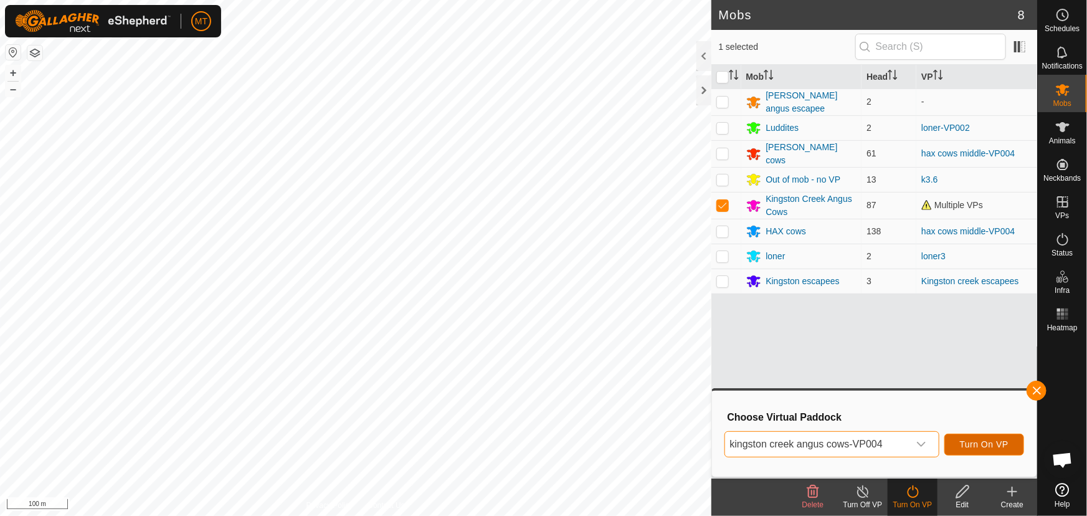
click at [987, 446] on span "Turn On VP" at bounding box center [984, 444] width 49 height 10
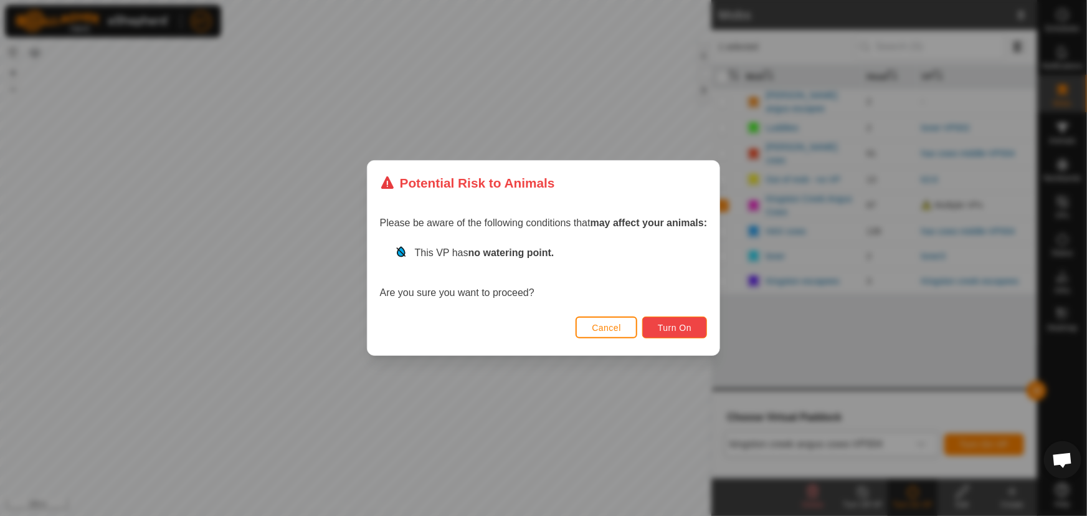
click at [675, 328] on span "Turn On" at bounding box center [675, 328] width 34 height 10
